Goal: Check status: Check status

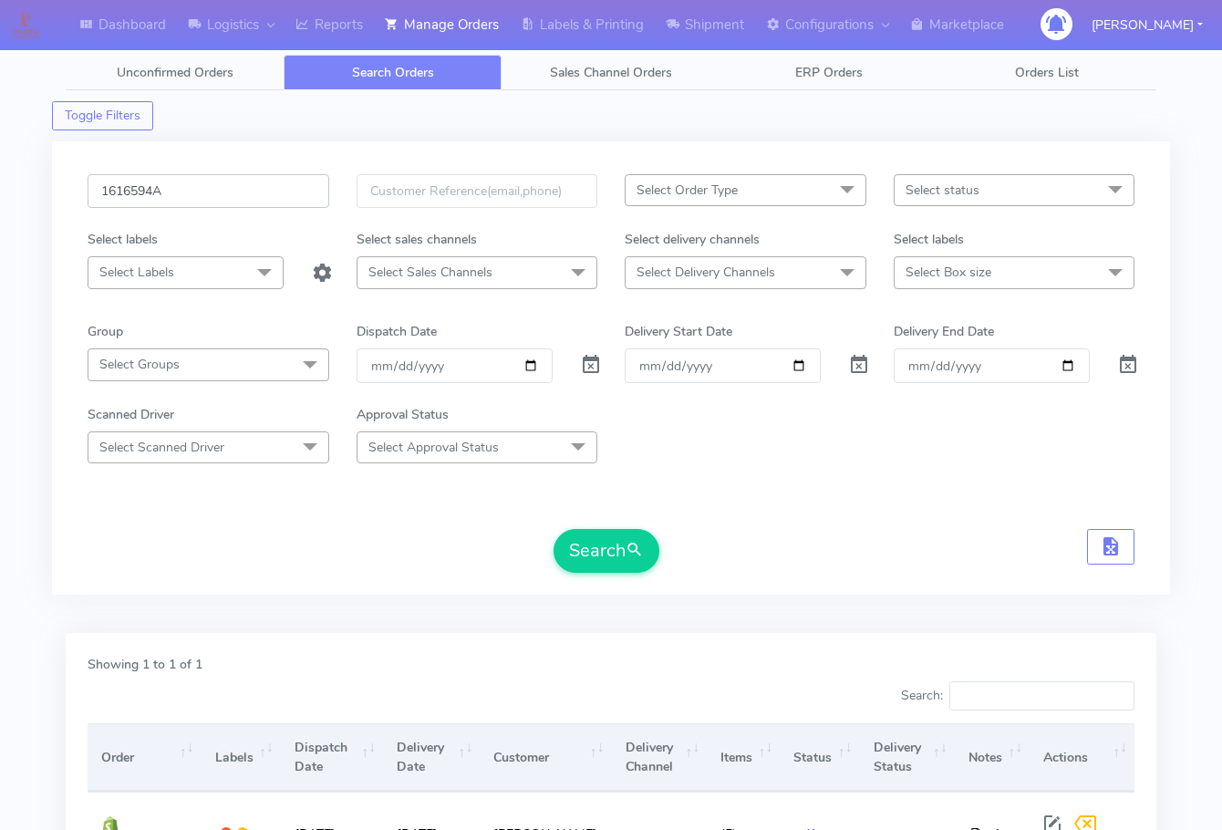
click at [223, 189] on input "1616594A" at bounding box center [209, 191] width 242 height 34
paste input "7142"
click at [589, 564] on button "Search" at bounding box center [607, 551] width 106 height 44
click at [223, 183] on input "1617142" at bounding box center [209, 191] width 242 height 34
paste input "6785"
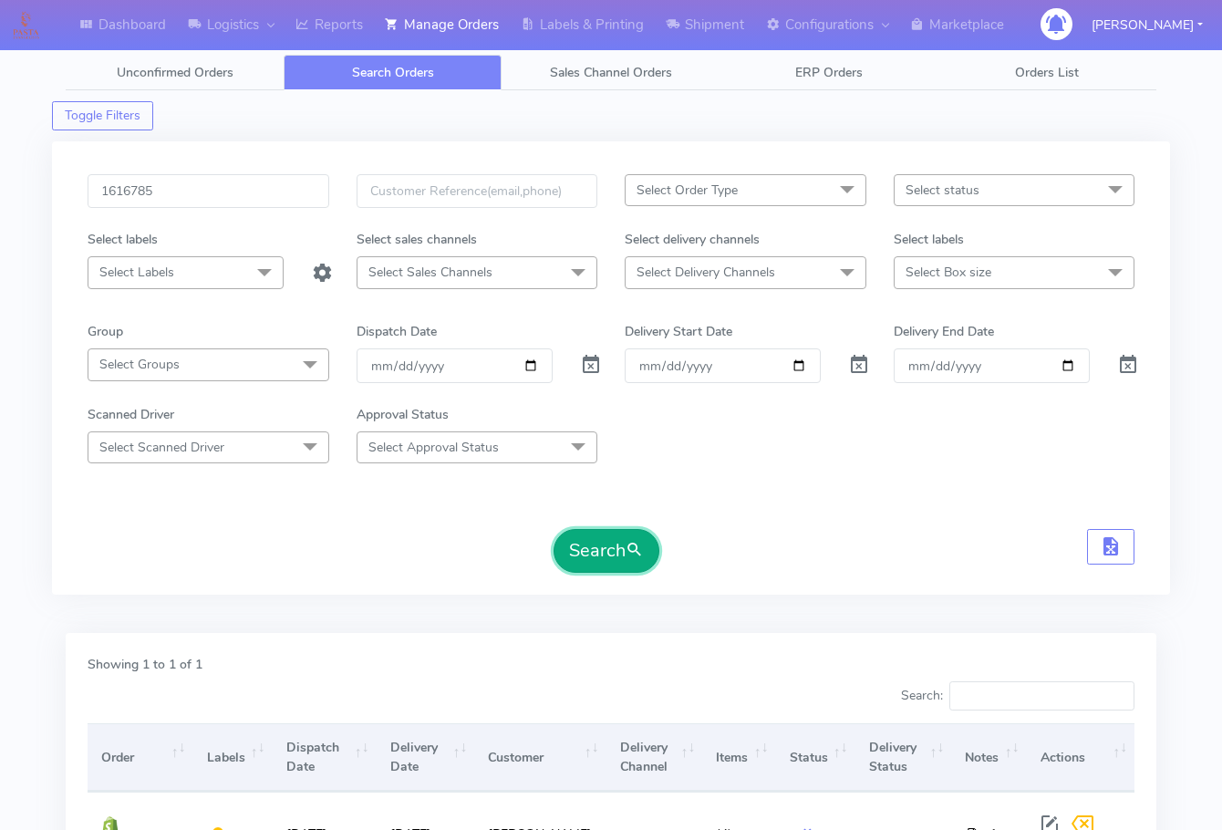
click at [585, 547] on button "Search" at bounding box center [607, 551] width 106 height 44
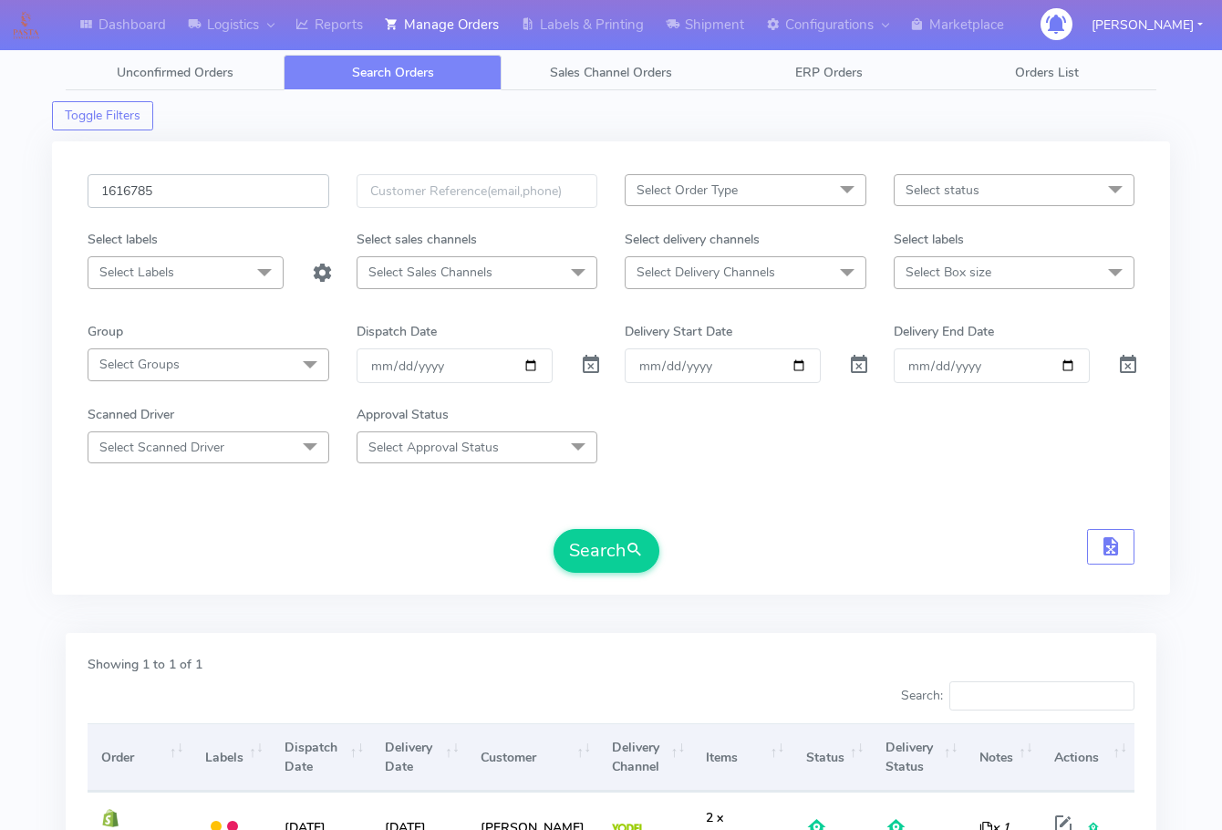
click at [201, 197] on input "1616785" at bounding box center [209, 191] width 242 height 34
paste input "7084"
click at [597, 558] on button "Search" at bounding box center [607, 551] width 106 height 44
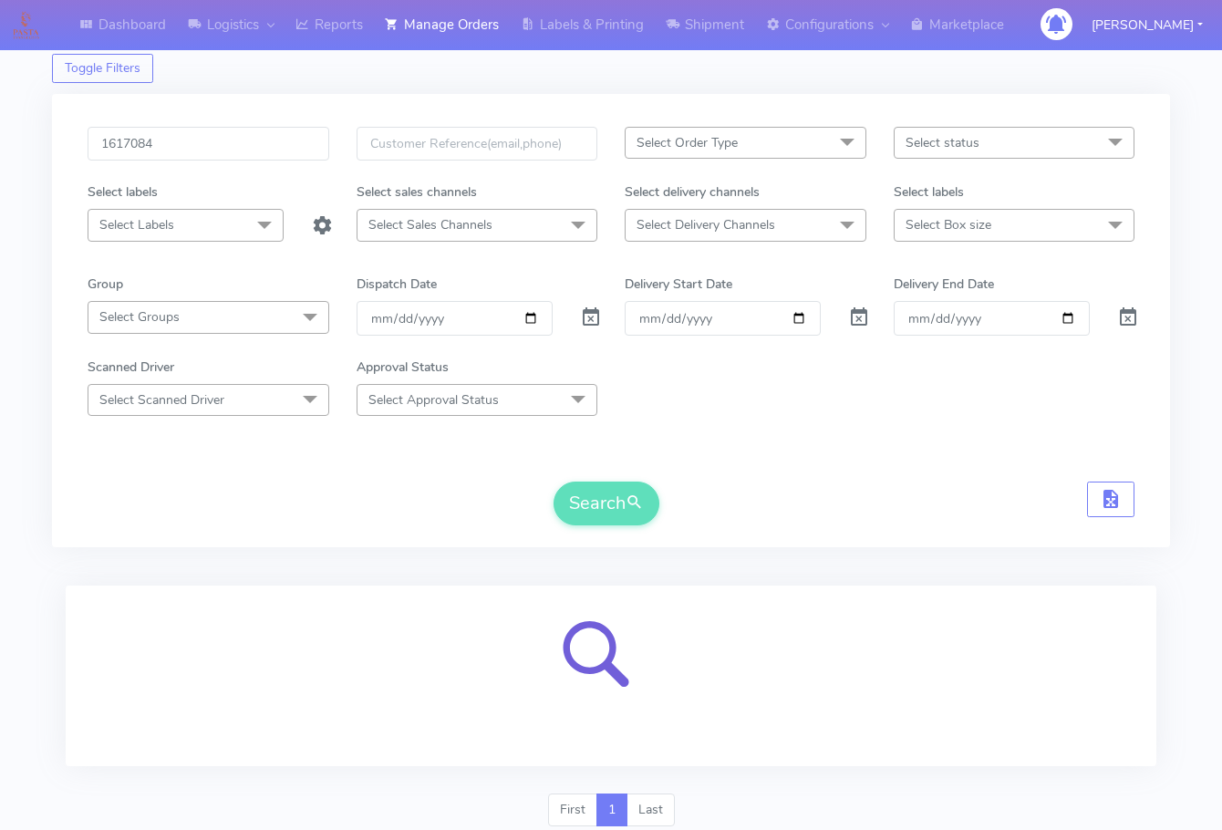
scroll to position [113, 0]
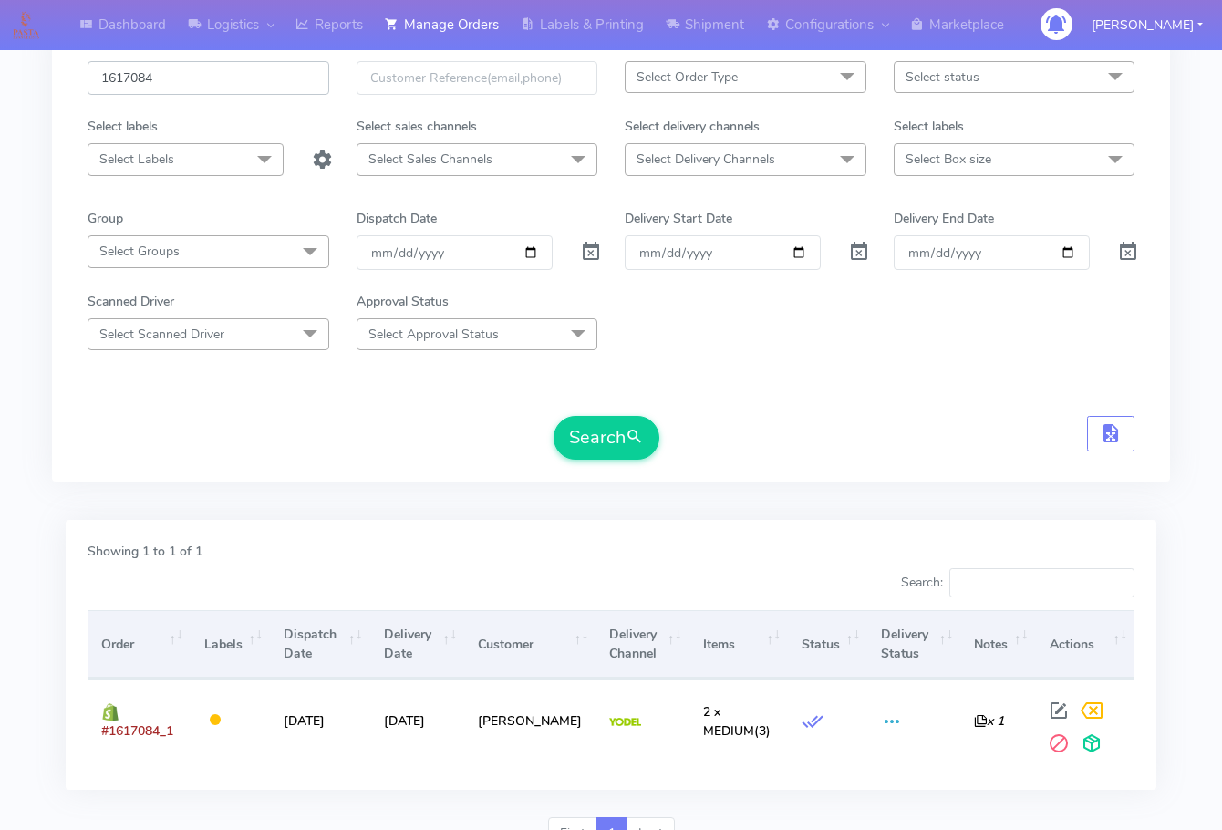
click at [194, 80] on input "1617084" at bounding box center [209, 78] width 242 height 34
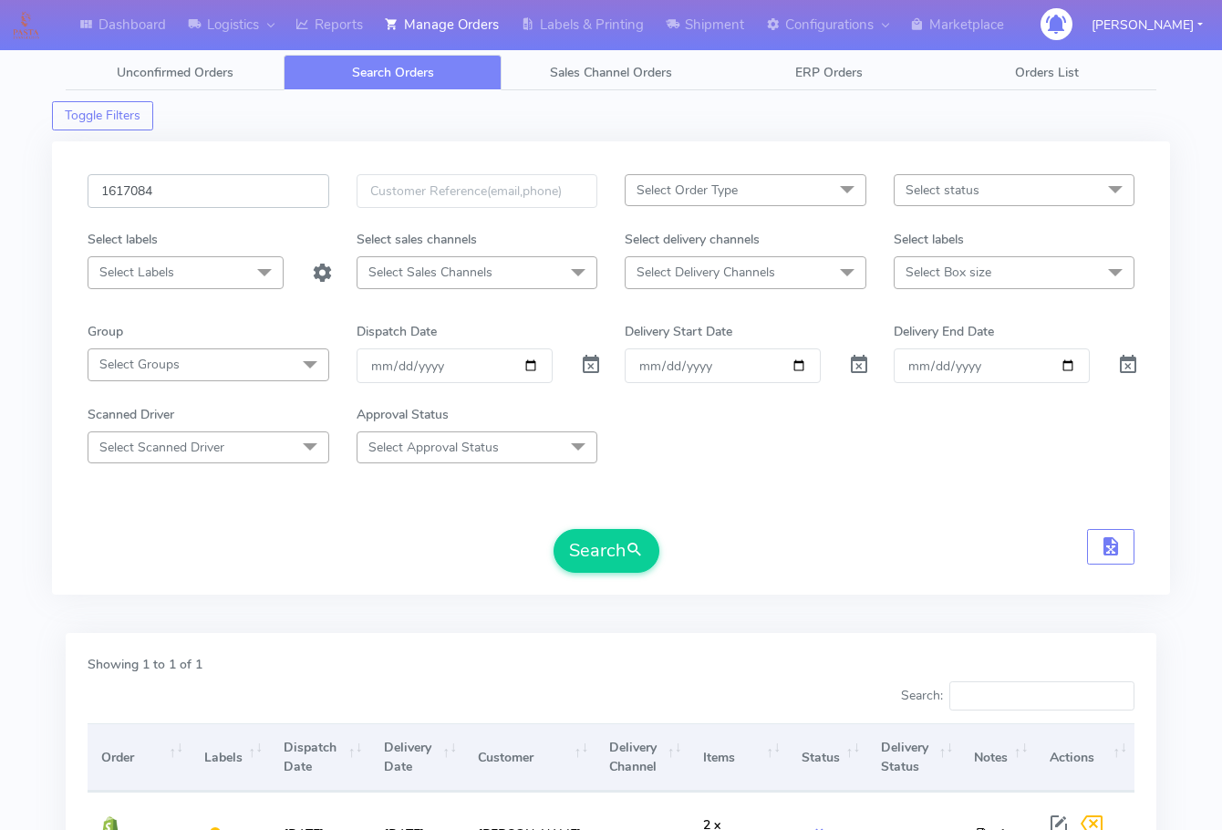
click at [255, 191] on input "1617084" at bounding box center [209, 191] width 242 height 34
paste input "6594A"
type input "1616594A"
click at [580, 542] on button "Search" at bounding box center [607, 551] width 106 height 44
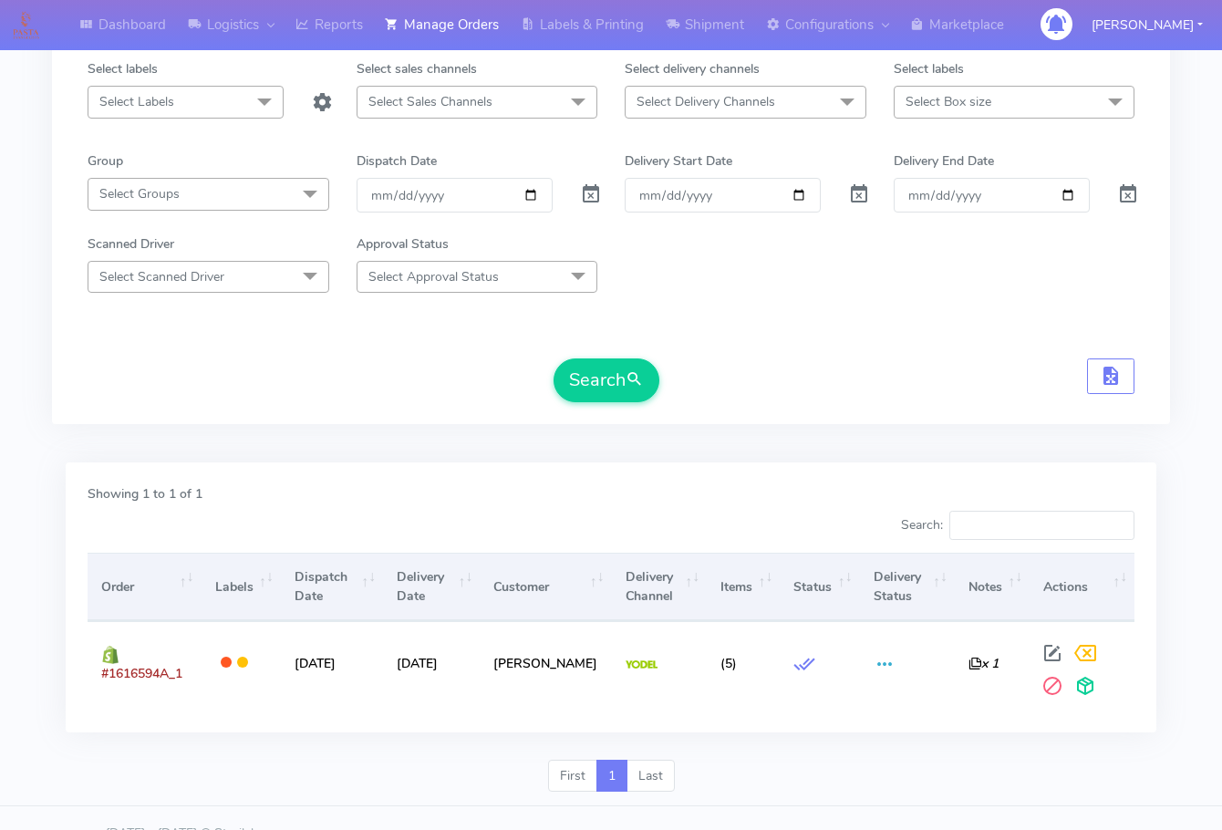
scroll to position [202, 0]
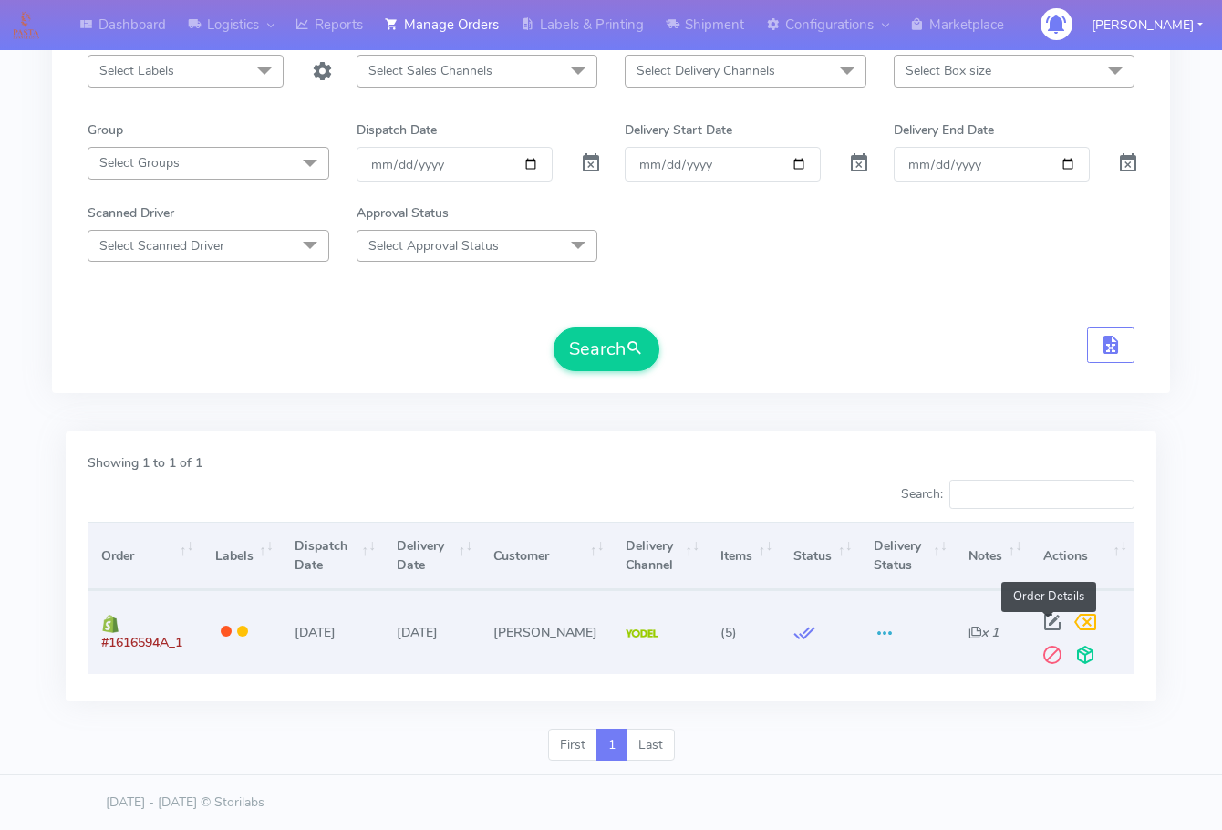
click at [1050, 624] on span at bounding box center [1052, 626] width 33 height 17
select select "5"
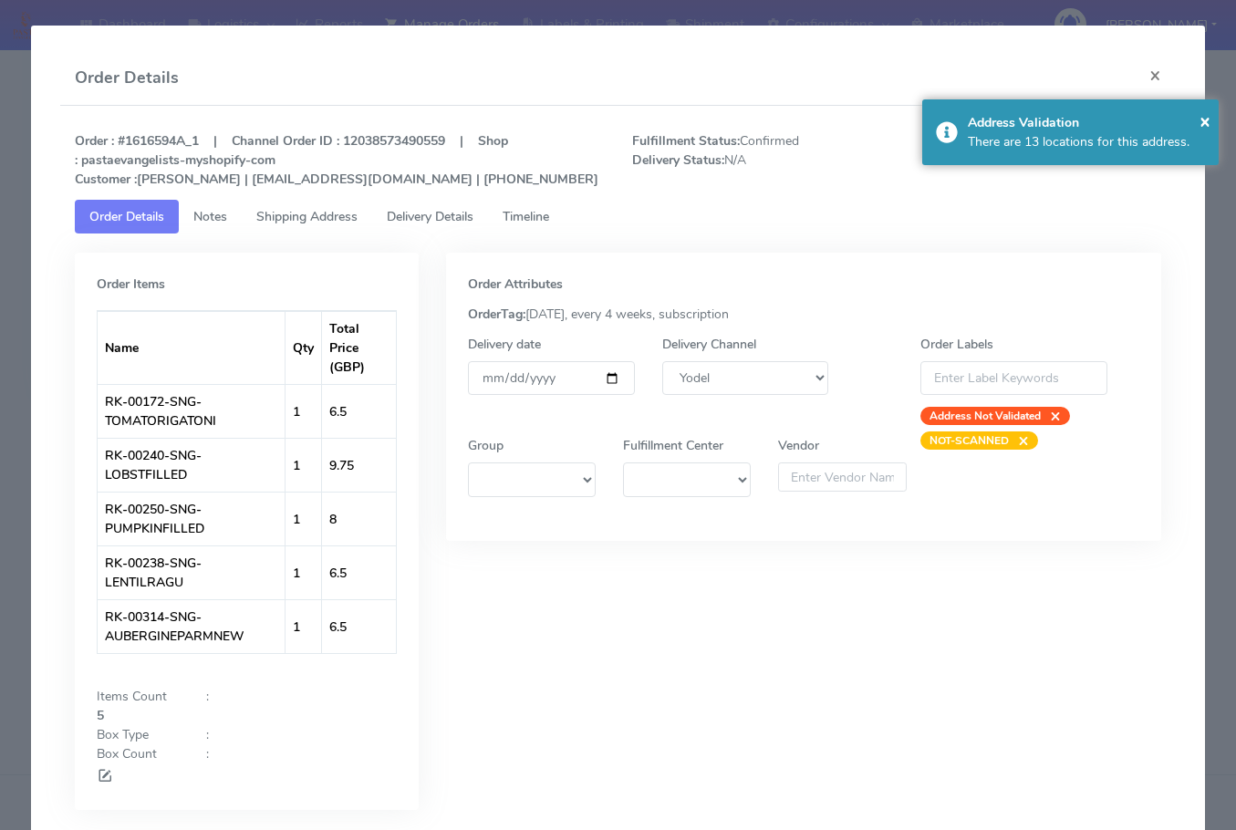
click at [307, 226] on link "Shipping Address" at bounding box center [307, 217] width 130 height 34
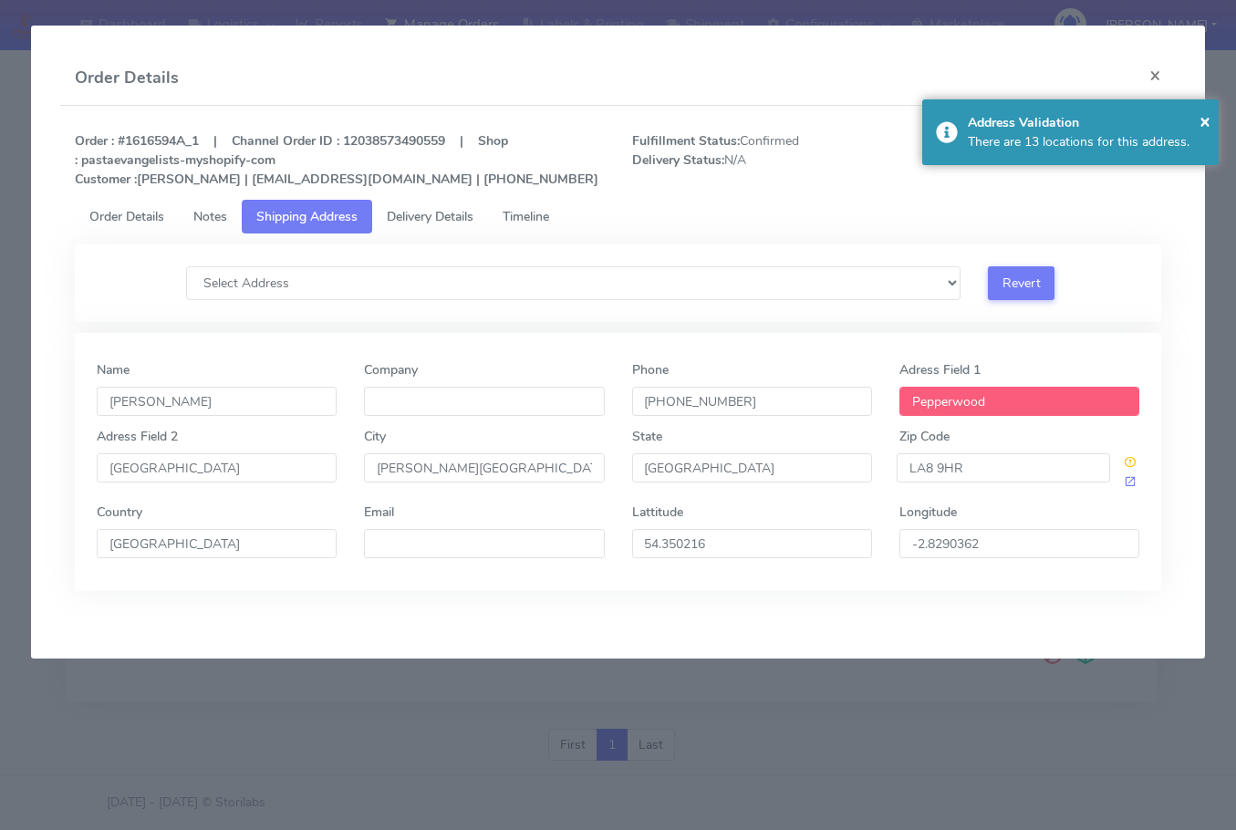
click at [414, 220] on span "Delivery Details" at bounding box center [430, 216] width 87 height 17
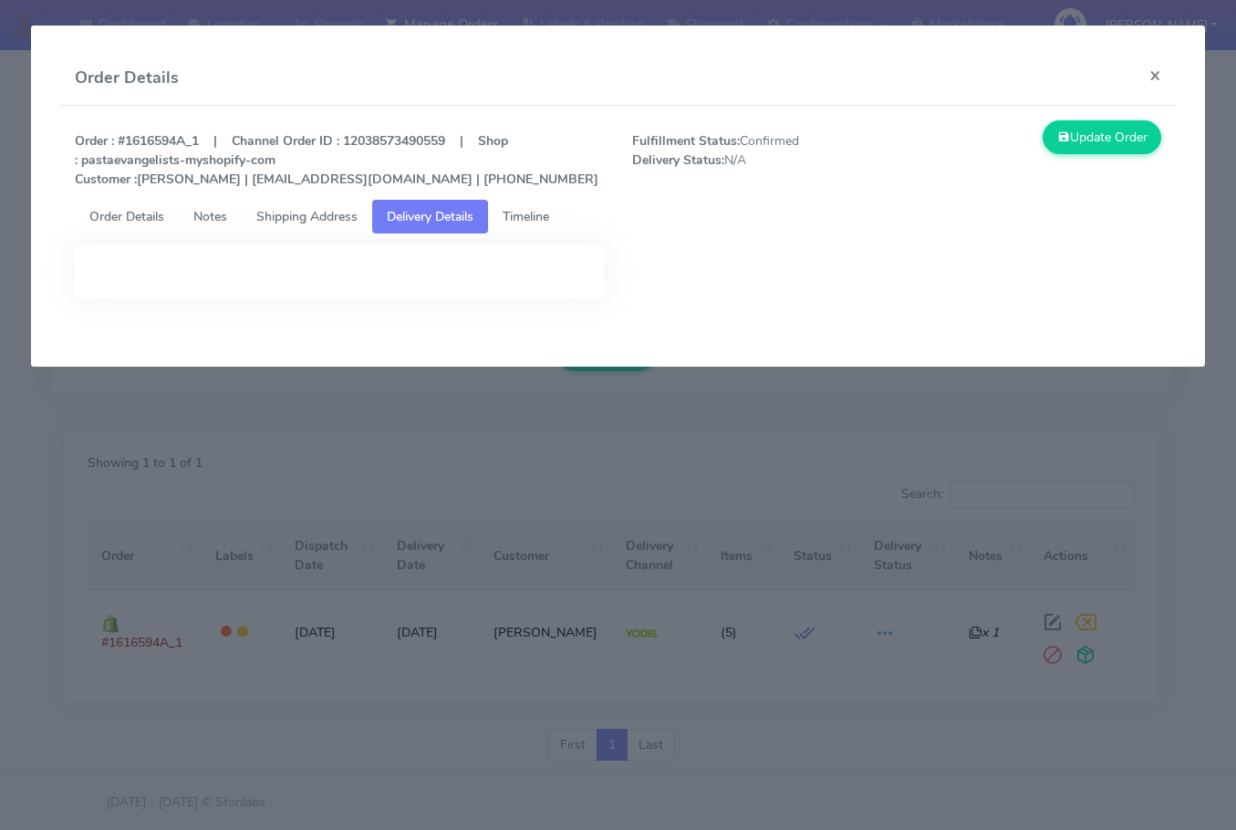
click at [286, 213] on span "Shipping Address" at bounding box center [306, 216] width 101 height 17
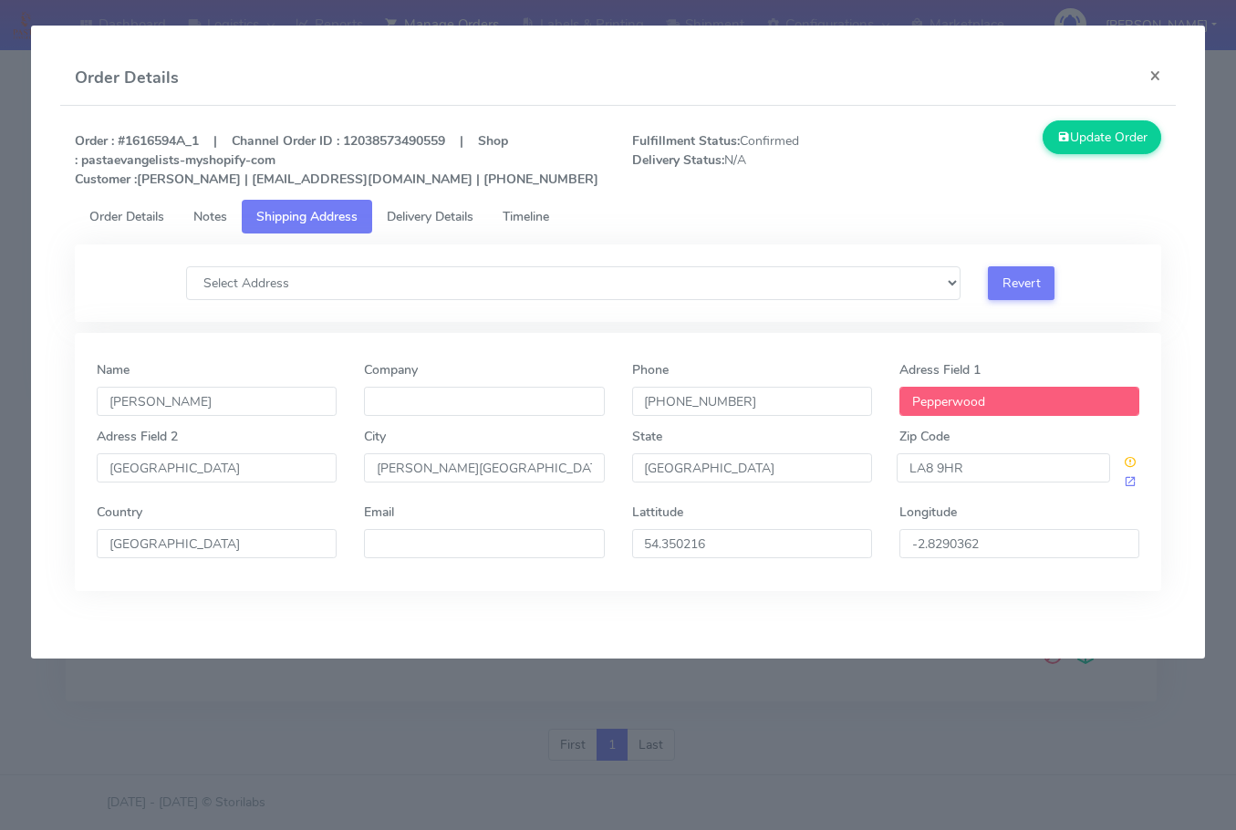
click at [982, 409] on input "Pepperwood" at bounding box center [1019, 401] width 240 height 29
click at [1118, 360] on div "Adress Field 1 Pepperwood" at bounding box center [1019, 388] width 240 height 56
click at [980, 472] on input "LA8 9HR" at bounding box center [1003, 467] width 213 height 29
click at [1151, 78] on button "×" at bounding box center [1155, 75] width 41 height 48
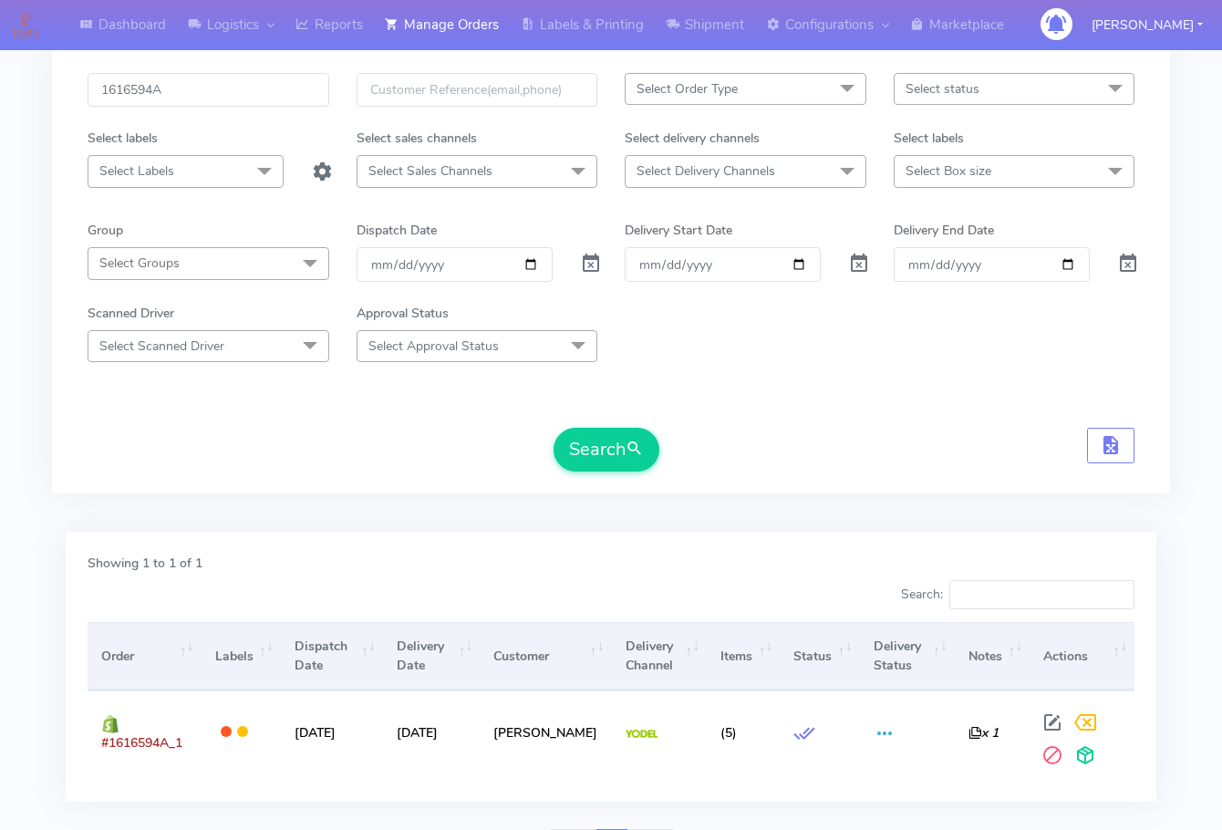
scroll to position [0, 0]
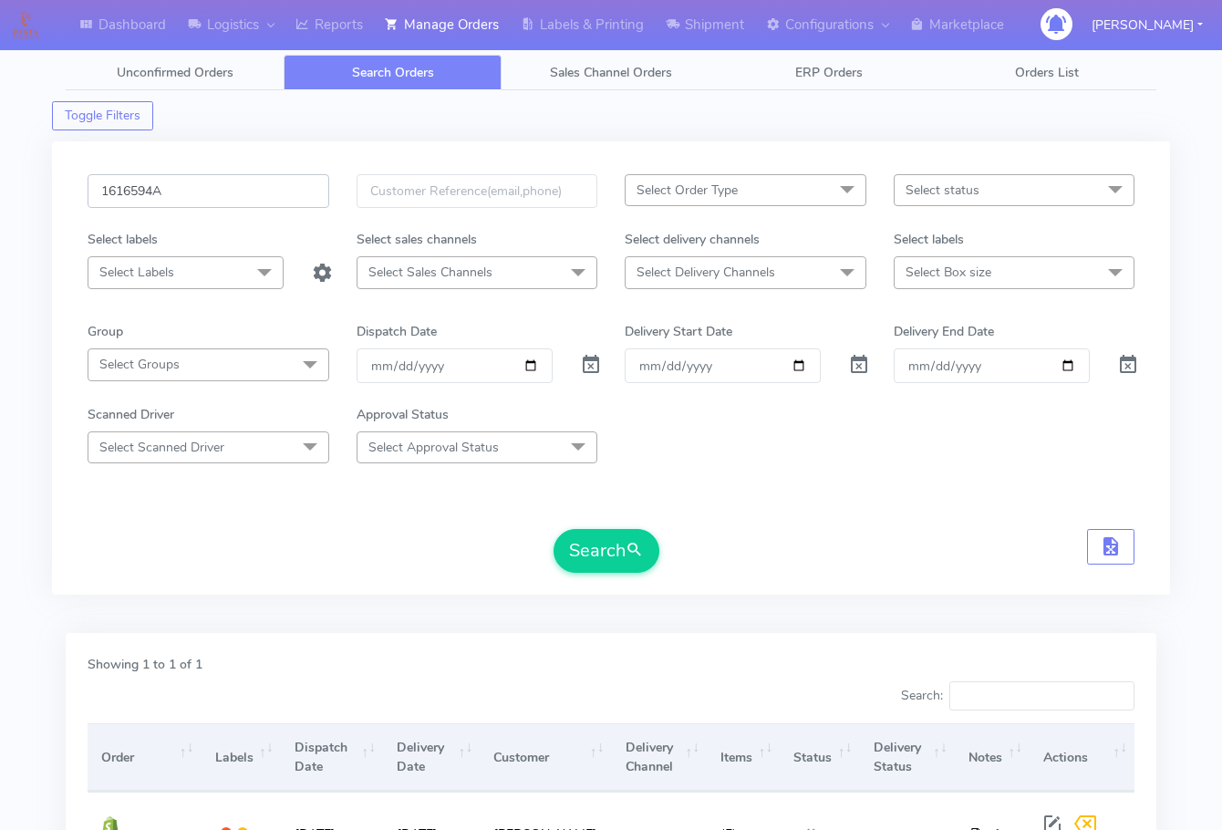
click at [183, 196] on input "1616594A" at bounding box center [209, 191] width 242 height 34
paste input "801"
type input "1616801"
drag, startPoint x: 608, startPoint y: 558, endPoint x: 1188, endPoint y: 551, distance: 580.2
click at [608, 557] on button "Search" at bounding box center [607, 551] width 106 height 44
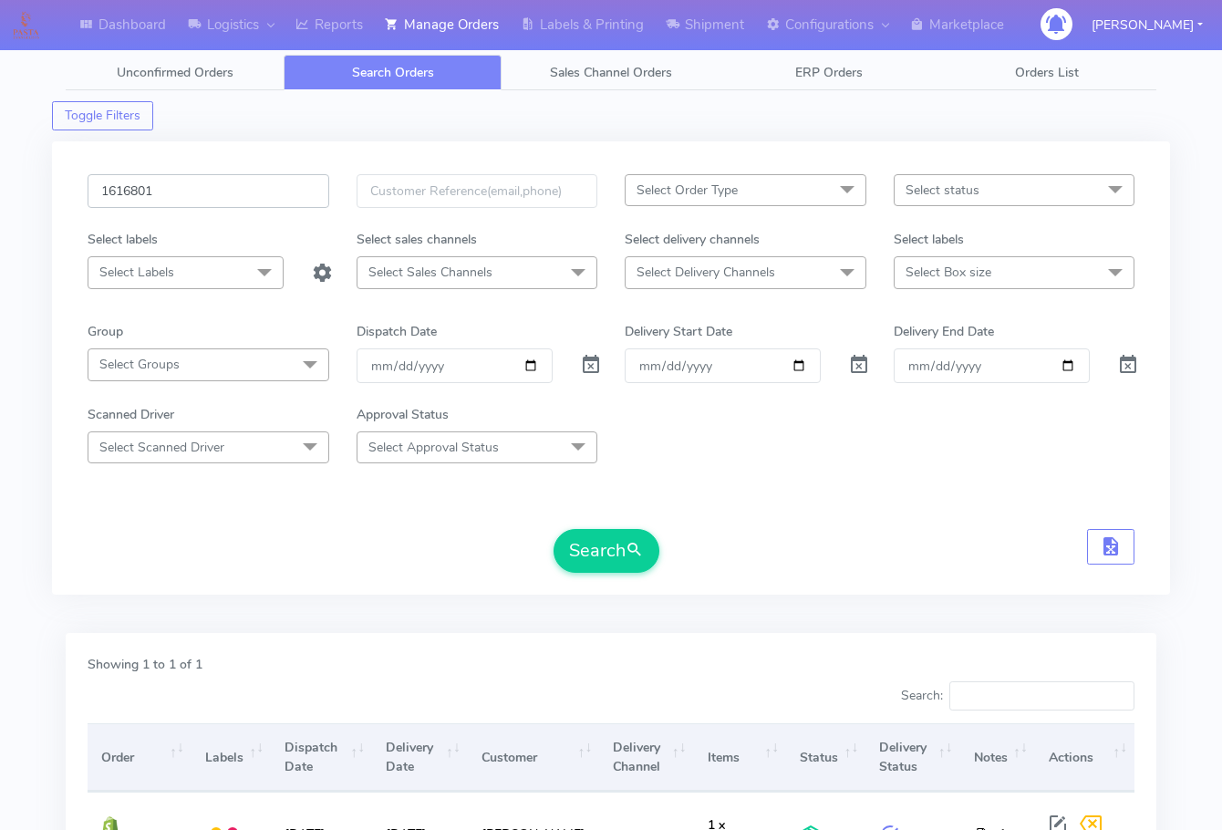
click at [193, 191] on input "1616801" at bounding box center [209, 191] width 242 height 34
paste input "7519"
type input "1617519"
click at [595, 548] on button "Search" at bounding box center [607, 551] width 106 height 44
